Goal: Transaction & Acquisition: Purchase product/service

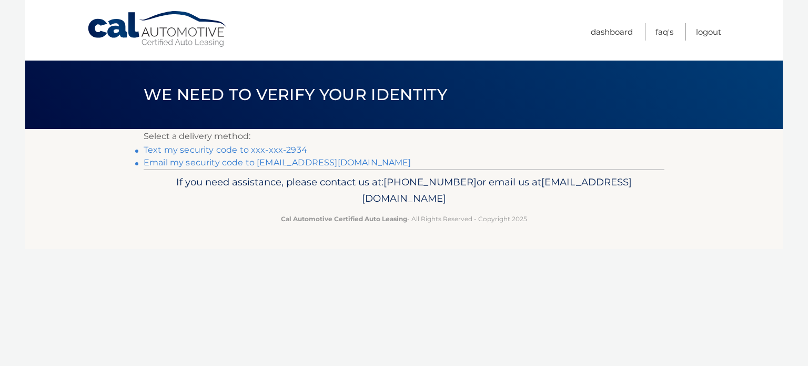
click at [245, 149] on link "Text my security code to xxx-xxx-2934" at bounding box center [226, 150] width 164 height 10
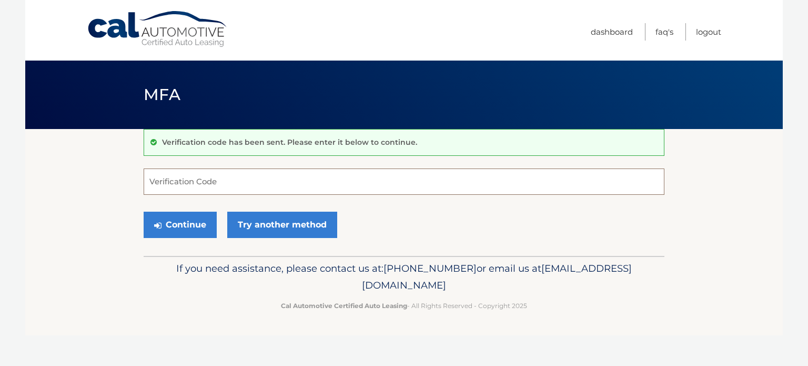
click at [195, 185] on input "Verification Code" at bounding box center [404, 181] width 521 height 26
type input "211642"
click at [197, 216] on button "Continue" at bounding box center [180, 225] width 73 height 26
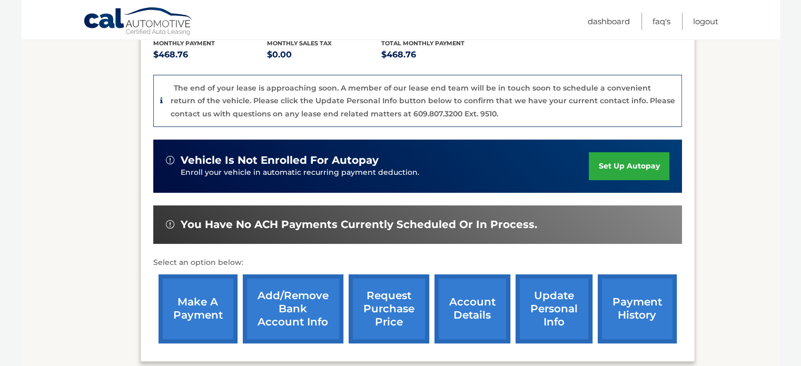
scroll to position [263, 0]
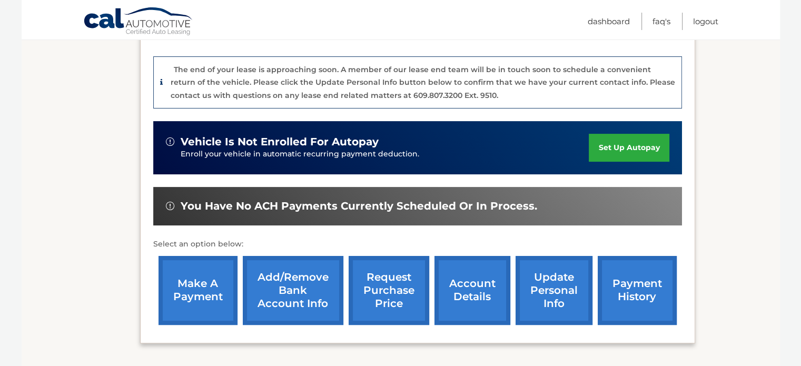
click at [206, 280] on link "make a payment" at bounding box center [197, 290] width 79 height 69
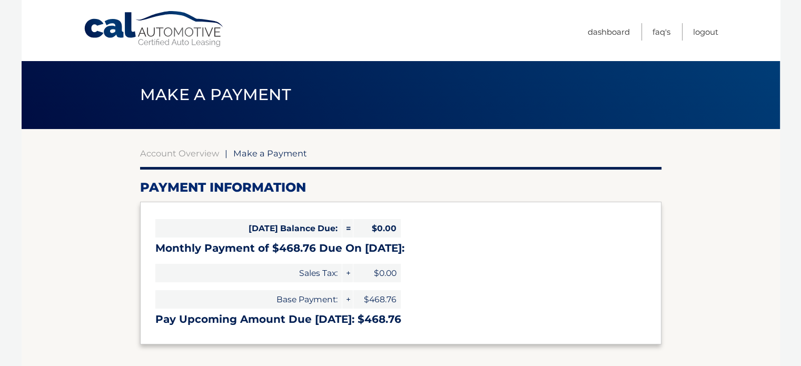
select select "ZGE2YzRjN2ItODdjNS00ZWQ4LWJmYTItMmRjMGY1ZTc2YTBi"
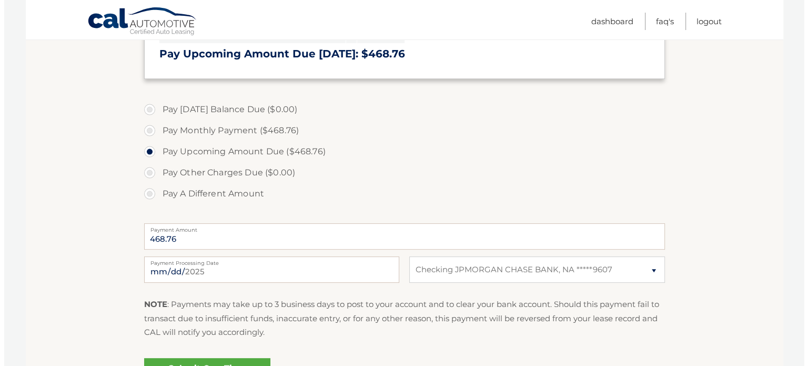
scroll to position [316, 0]
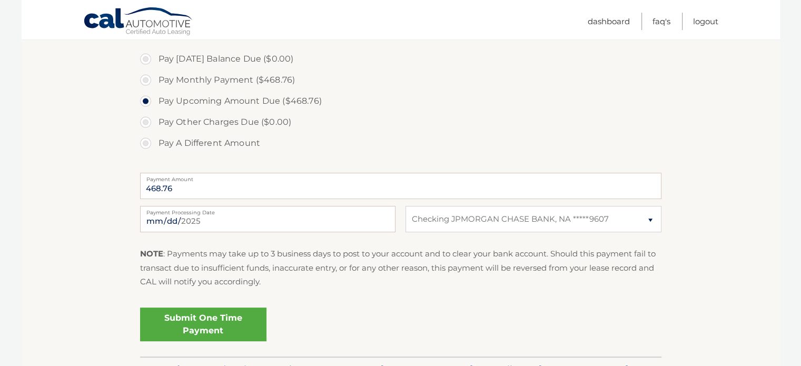
click at [205, 321] on link "Submit One Time Payment" at bounding box center [203, 324] width 126 height 34
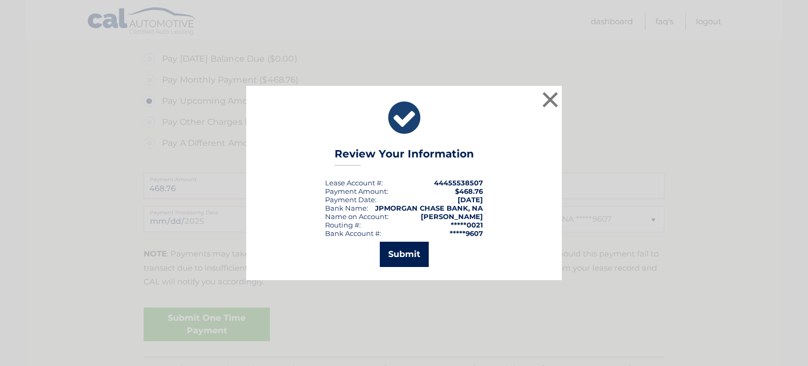
click at [404, 253] on button "Submit" at bounding box center [404, 254] width 49 height 25
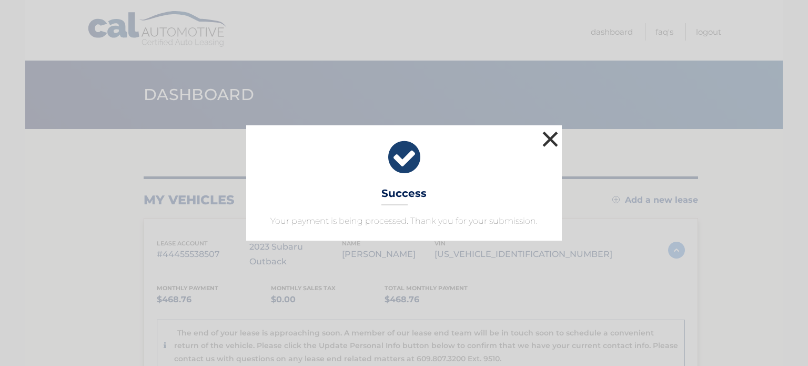
click at [545, 136] on button "×" at bounding box center [550, 138] width 21 height 21
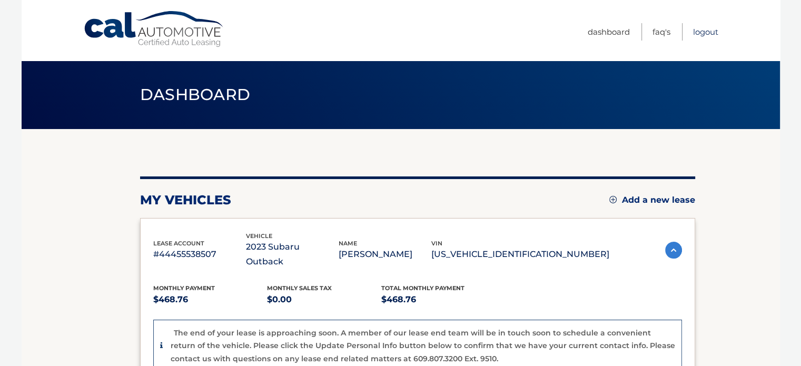
click at [705, 29] on link "Logout" at bounding box center [705, 31] width 25 height 17
